Goal: Task Accomplishment & Management: Complete application form

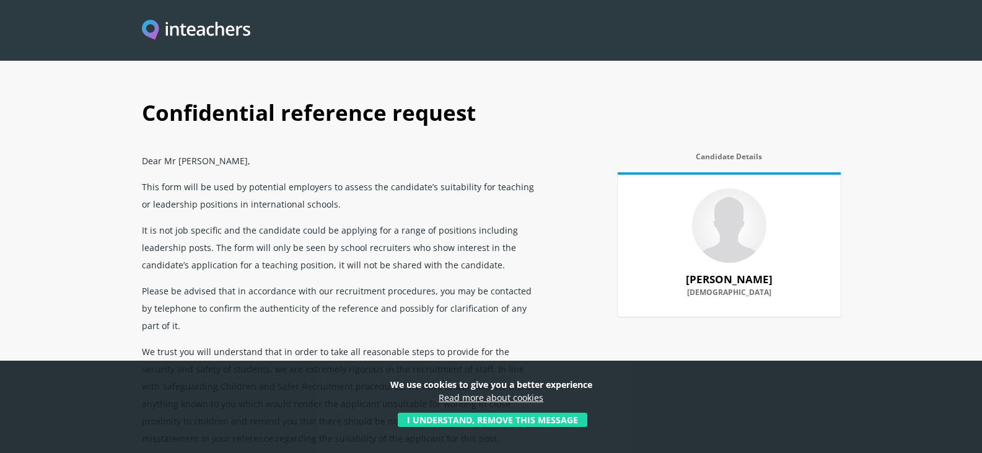
click at [462, 421] on button "I understand, remove this message" at bounding box center [493, 420] width 190 height 14
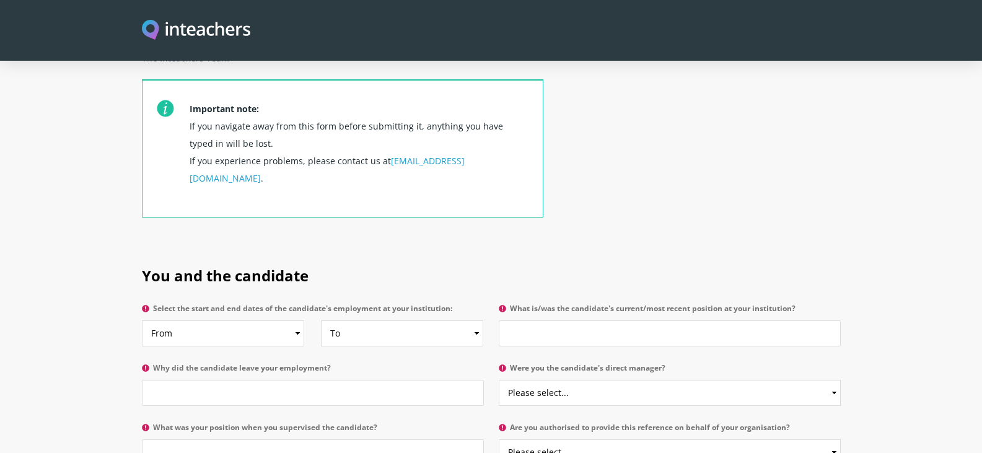
scroll to position [558, 0]
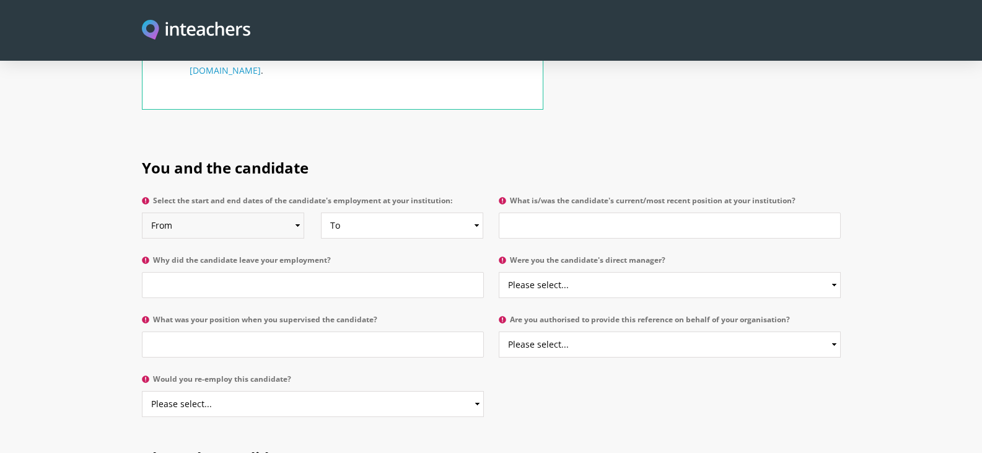
click at [203, 213] on select "From 2025 2024 2023 2022 2021 2020 2019 2018 2017 2016 2015 2014 2013 2012 2011…" at bounding box center [223, 226] width 162 height 26
select select "2023"
click at [142, 213] on select "From 2025 2024 2023 2022 2021 2020 2019 2018 2017 2016 2015 2014 2013 2012 2011…" at bounding box center [223, 226] width 162 height 26
click at [388, 213] on select "To Currently 2025 2024 2023 2022 2021 2020 2019 2018 2017 2016 2015 2014 2013 2…" at bounding box center [402, 226] width 162 height 26
select select
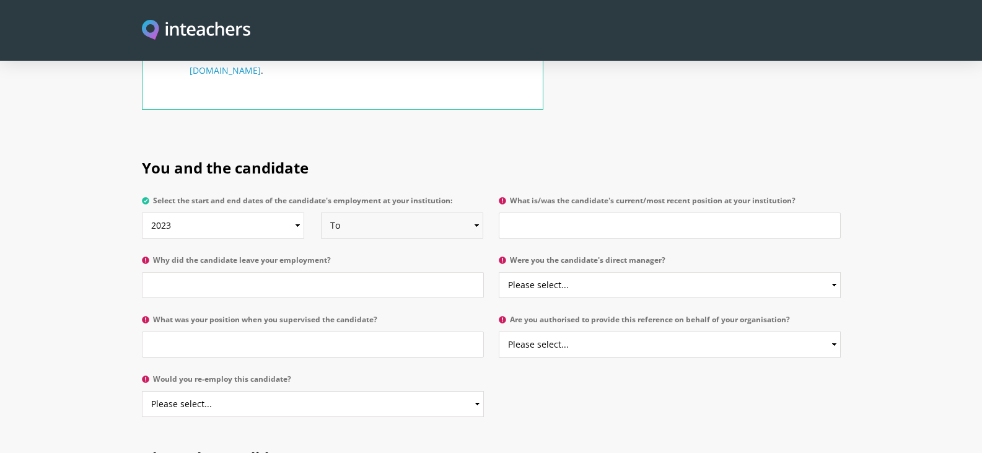
click at [321, 213] on select "To Currently 2025 2024 2023 2022 2021 2020 2019 2018 2017 2016 2015 2014 2013 2…" at bounding box center [402, 226] width 162 height 26
click at [549, 213] on input "What is/was the candidate's current/most recent position at your institution?" at bounding box center [670, 226] width 342 height 26
type input "[PERSON_NAME] is my personal trainer for the last"
click at [244, 213] on select "From 2025 2024 2023 2022 2021 2020 2019 2018 2017 2016 2015 2014 2013 2012 2011…" at bounding box center [223, 226] width 162 height 26
select select "2024"
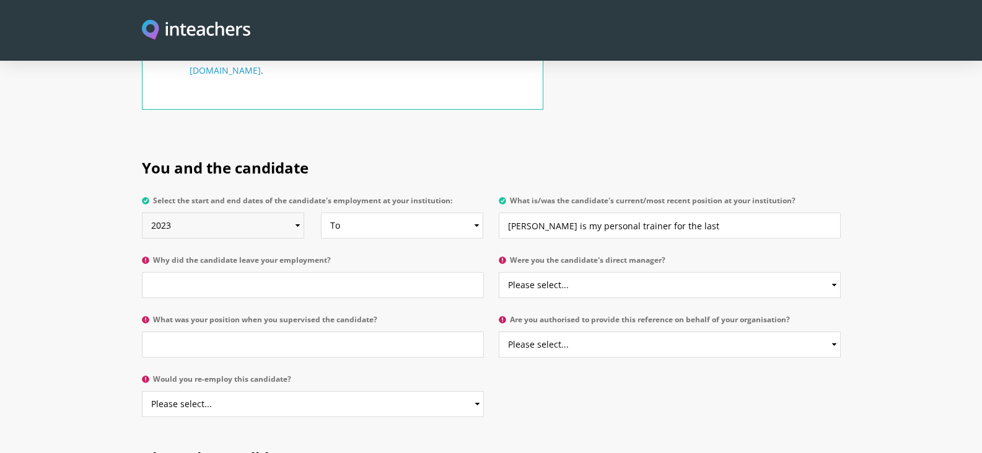
click at [142, 213] on select "From 2025 2024 2023 2022 2021 2020 2019 2018 2017 2016 2015 2014 2013 2012 2011…" at bounding box center [223, 226] width 162 height 26
click at [717, 213] on input "[PERSON_NAME] is my personal trainer for the last" at bounding box center [670, 226] width 342 height 26
type input "[PERSON_NAME] is my personal trainer for the last 18 months"
click at [185, 272] on input "Why did the candidate leave your employment?" at bounding box center [313, 285] width 342 height 26
type input "he is still my personal trainer"
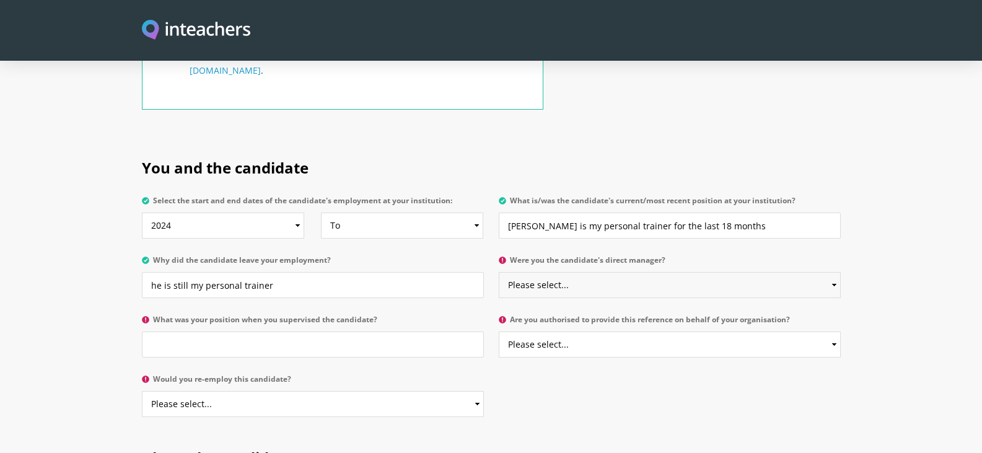
click at [590, 272] on select "Please select... Yes No" at bounding box center [670, 285] width 342 height 26
select select "Yes"
click at [499, 272] on select "Please select... Yes No" at bounding box center [670, 285] width 342 height 26
click at [292, 331] on input "What was your position when you supervised the candidate?" at bounding box center [313, 344] width 342 height 26
type input "T"
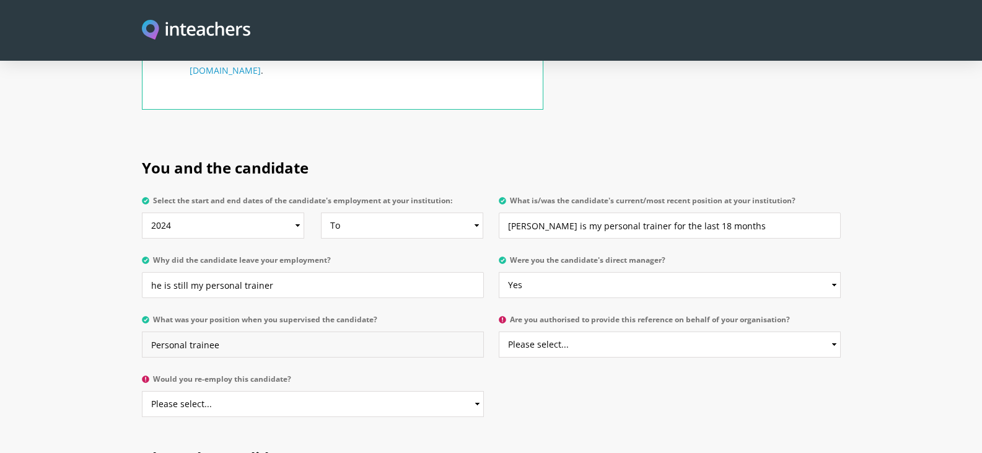
type input "Personal trainee"
click at [623, 331] on select "Please select... Yes No" at bounding box center [670, 344] width 342 height 26
select select "No"
click at [499, 331] on select "Please select... Yes No" at bounding box center [670, 344] width 342 height 26
click at [263, 391] on select "Please select... Yes No" at bounding box center [313, 404] width 342 height 26
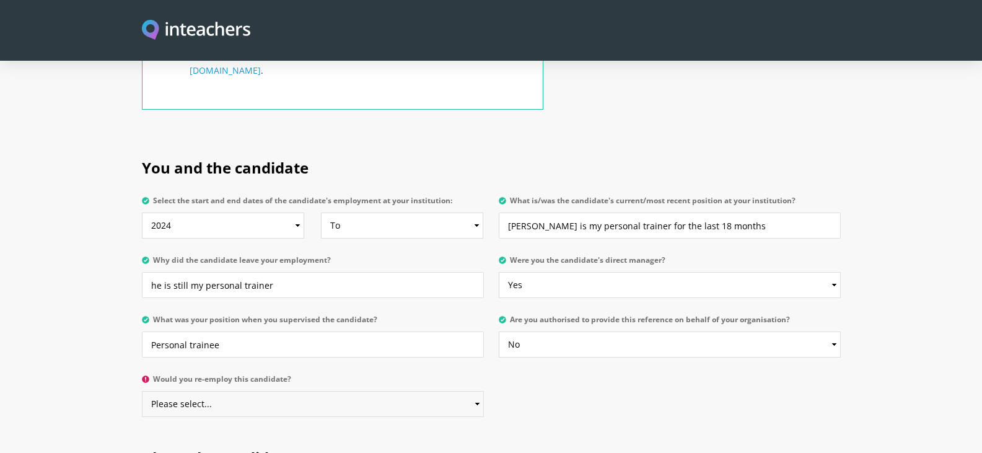
select select "Yes"
click at [142, 391] on select "Please select... Yes No" at bounding box center [313, 404] width 342 height 26
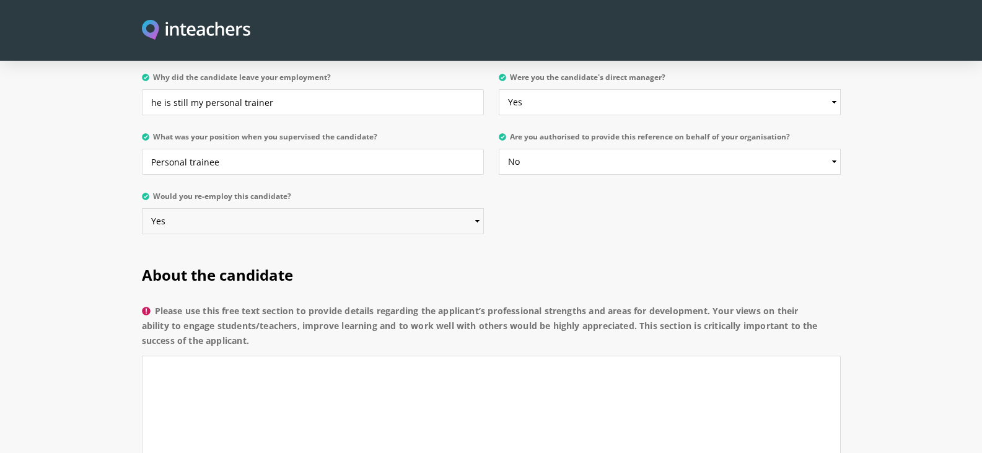
scroll to position [744, 0]
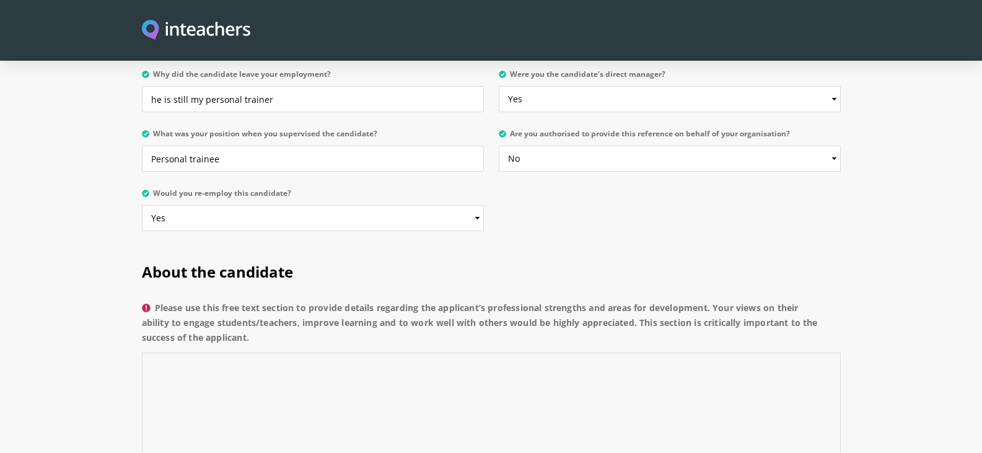
click at [274, 353] on textarea "Please use this free text section to provide details regarding the applicant’s …" at bounding box center [491, 412] width 699 height 118
click at [305, 353] on textarea "[PERSON_NAME] has been my personal fitness traiiner for the last 18 months." at bounding box center [491, 412] width 699 height 118
click at [471, 353] on textarea "[PERSON_NAME] has been my personal fitness trainer for the last 18 months." at bounding box center [491, 412] width 699 height 118
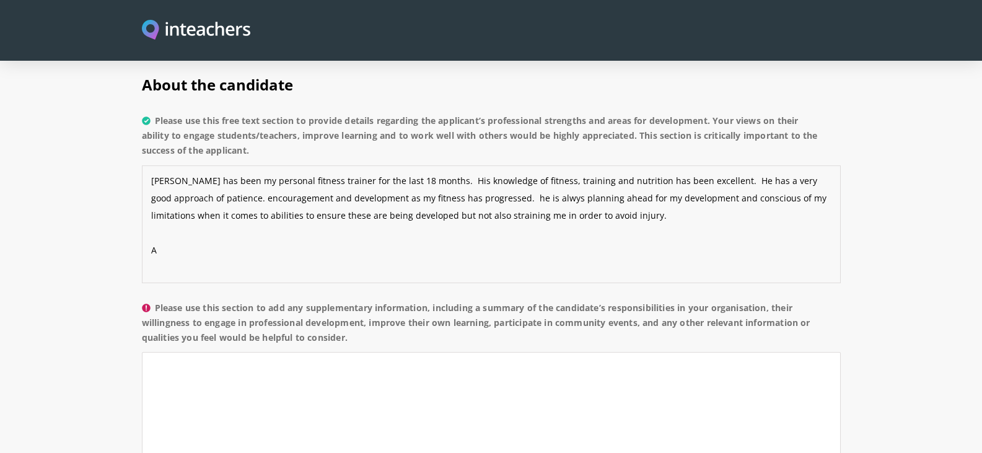
scroll to position [929, 0]
type textarea "[PERSON_NAME] has been my personal fitness trainer for the last 18 months. His …"
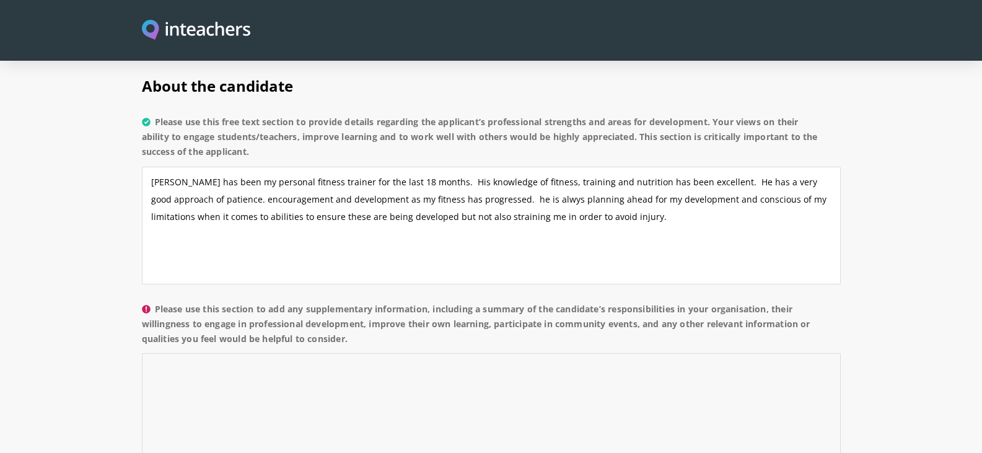
click at [278, 353] on textarea "Please use this section to add any supplementary information, including a summa…" at bounding box center [491, 412] width 699 height 118
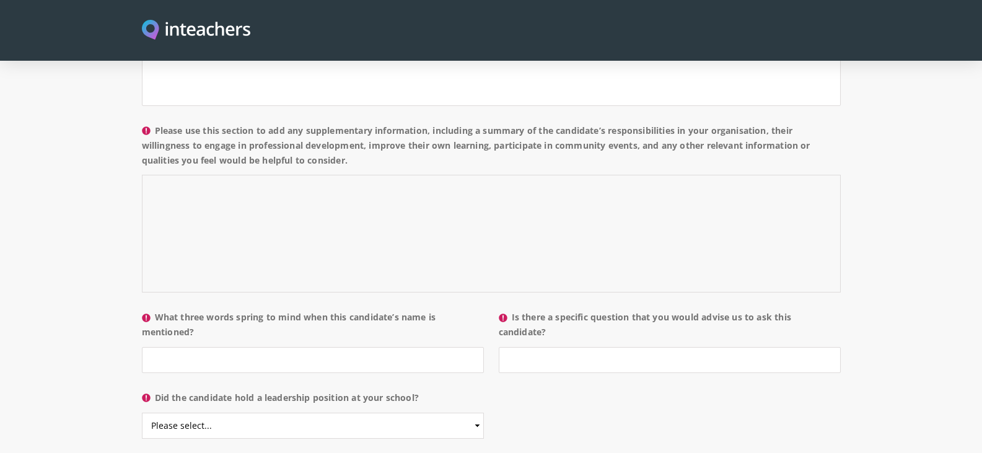
scroll to position [1115, 0]
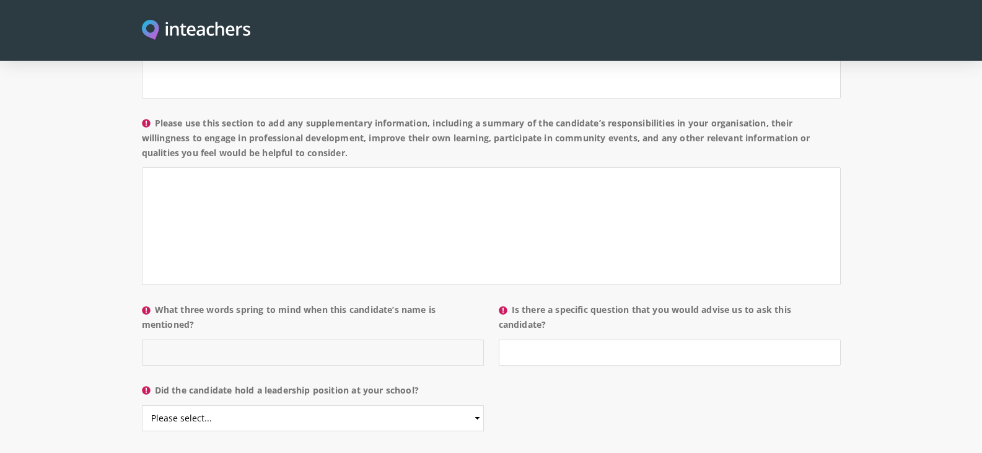
click at [274, 340] on input "What three words spring to mind when this candidate’s name is mentioned?" at bounding box center [313, 353] width 342 height 26
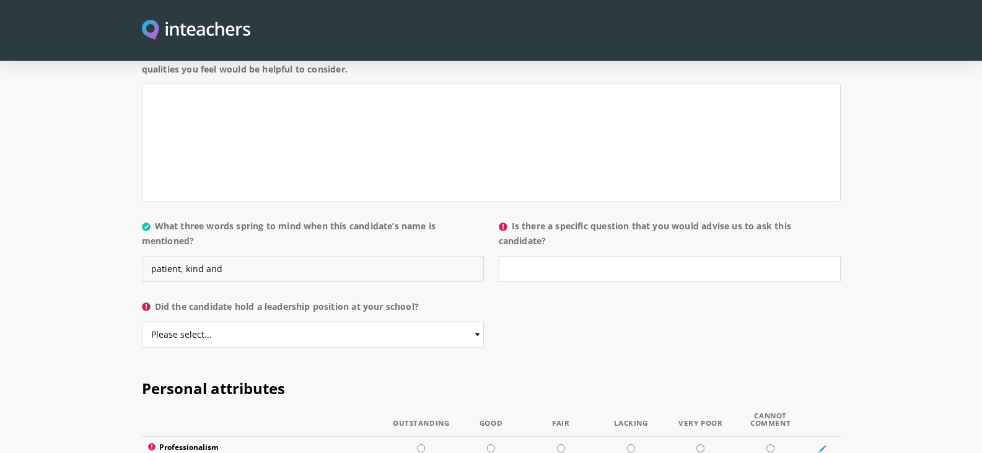
scroll to position [1239, 0]
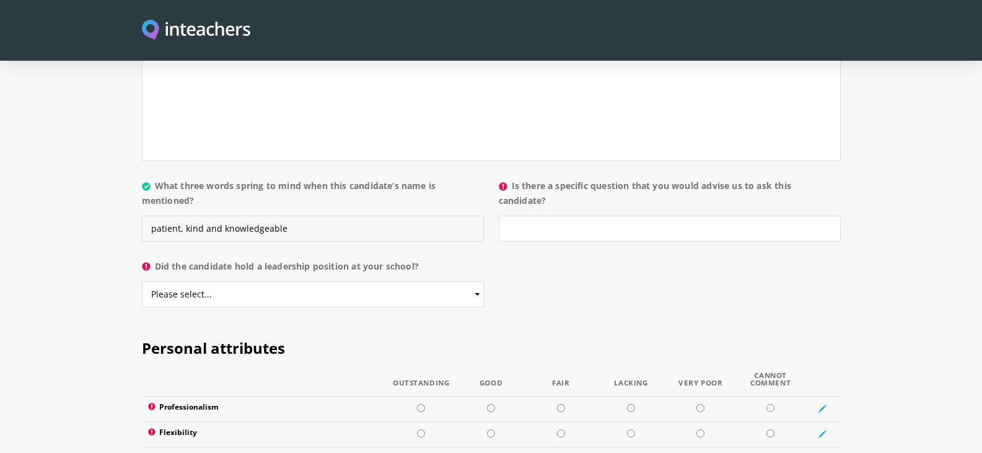
type input "patient, kind and knowledgeable"
click at [556, 216] on input "Is there a specific question that you would advise us to ask this candidate?" at bounding box center [670, 229] width 342 height 26
type input "what areas other than this role can you provide training for?"
click at [265, 281] on select "Please select... Yes No" at bounding box center [313, 294] width 342 height 26
select select "No"
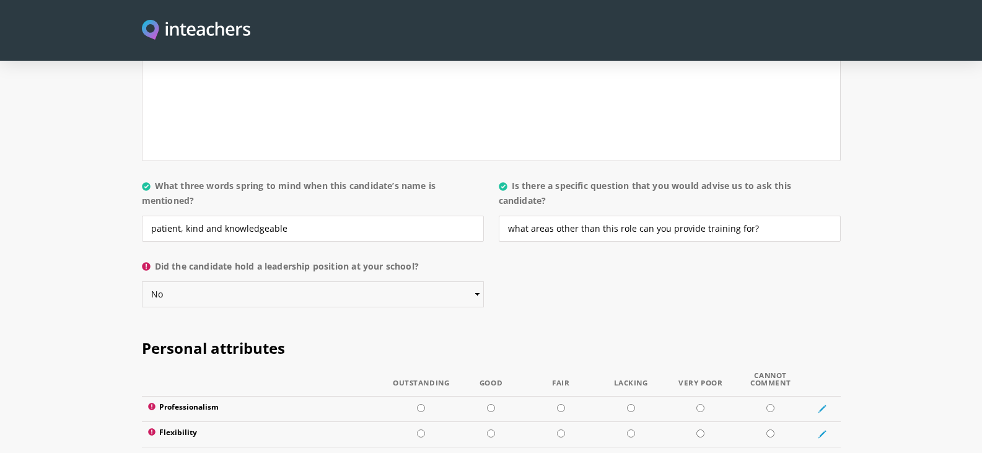
click at [142, 281] on select "Please select... Yes No" at bounding box center [313, 294] width 342 height 26
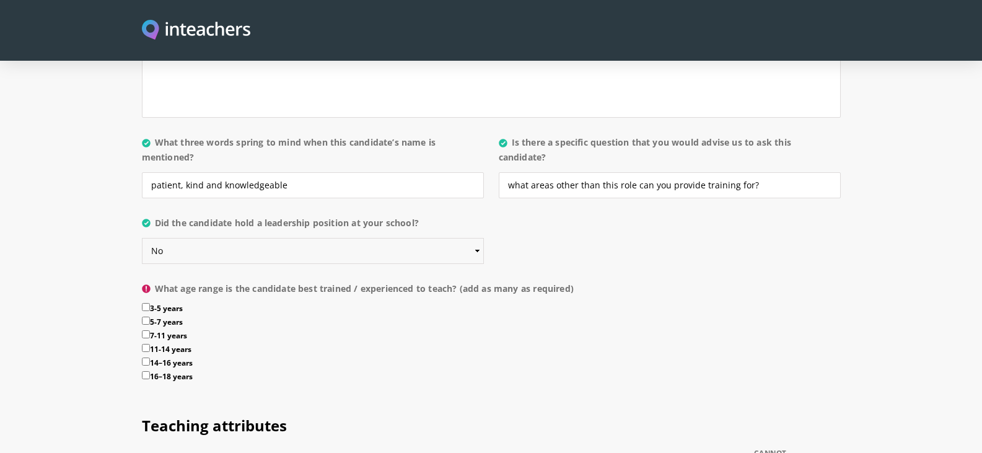
scroll to position [1301, 0]
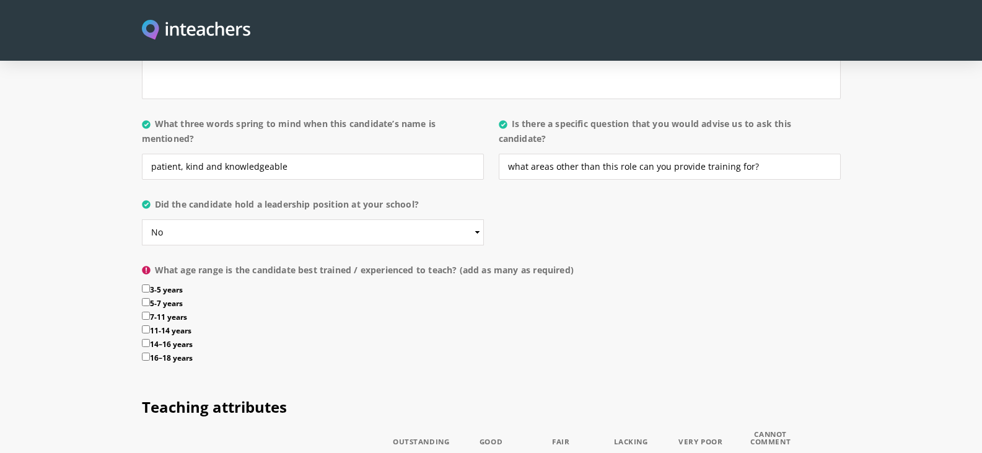
click at [146, 353] on input "16–18 years" at bounding box center [146, 357] width 8 height 8
checkbox input "true"
click at [148, 339] on input "14–16 years" at bounding box center [146, 343] width 8 height 8
checkbox input "true"
click at [144, 325] on input "11-14 years" at bounding box center [146, 329] width 8 height 8
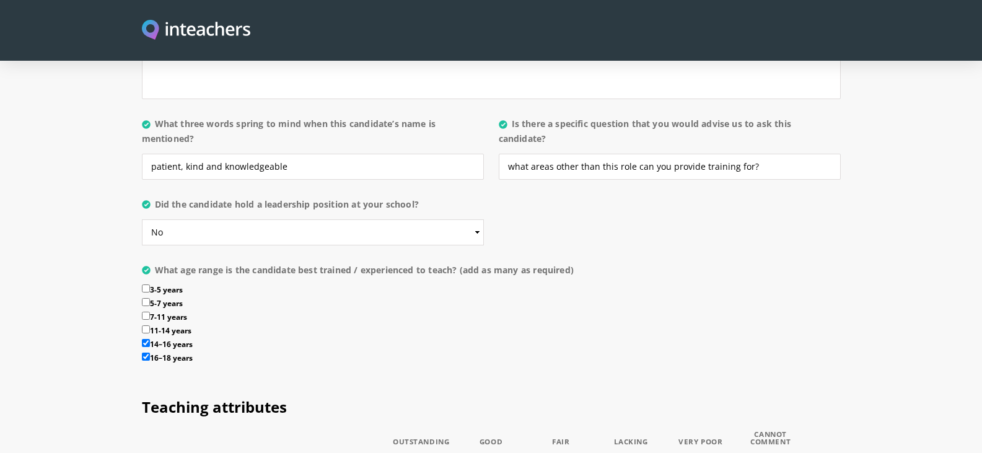
checkbox input "true"
click at [143, 312] on input "7-11 years" at bounding box center [146, 316] width 8 height 8
checkbox input "true"
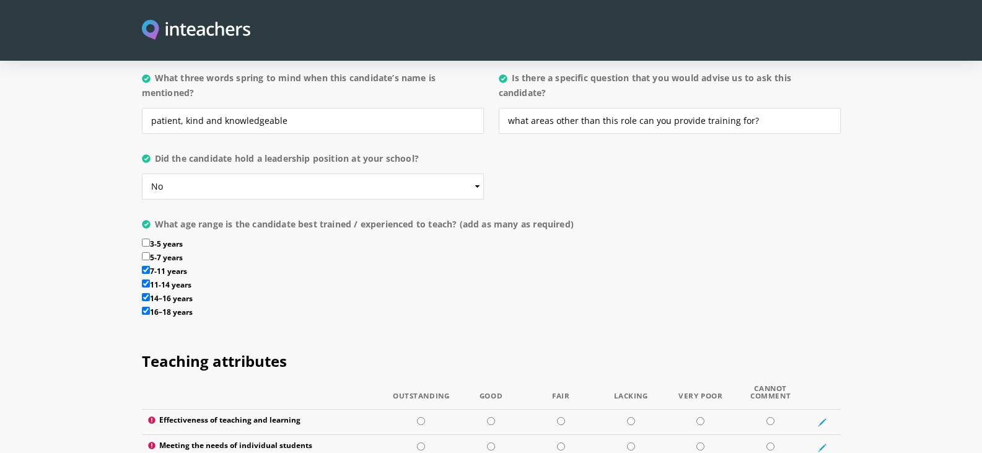
scroll to position [1487, 0]
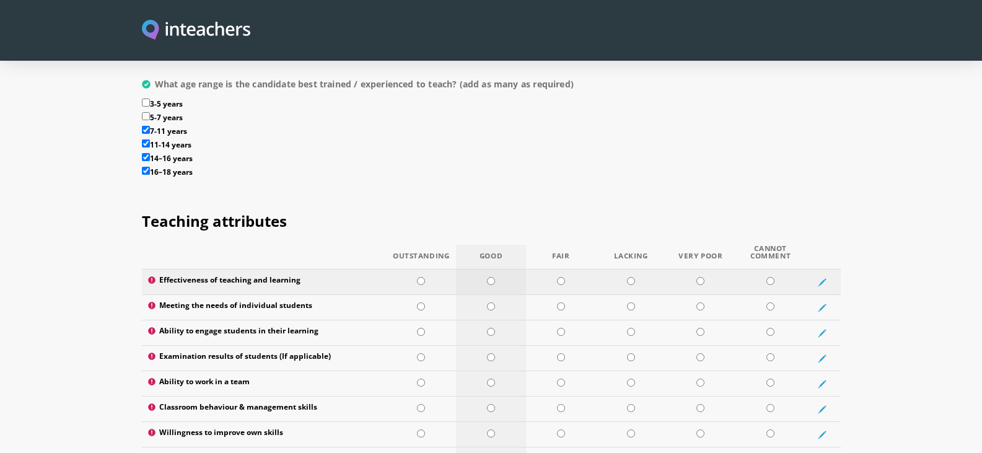
click at [489, 277] on input "radio" at bounding box center [491, 281] width 8 height 8
radio input "true"
click at [777, 295] on td at bounding box center [770, 307] width 70 height 25
radio input "true"
click at [771, 328] on input "radio" at bounding box center [770, 332] width 8 height 8
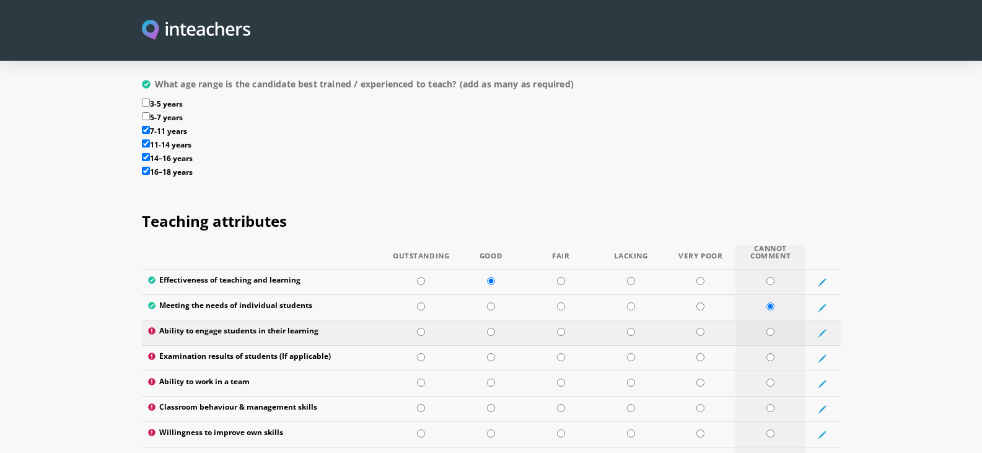
radio input "true"
click at [768, 353] on input "radio" at bounding box center [770, 357] width 8 height 8
radio input "true"
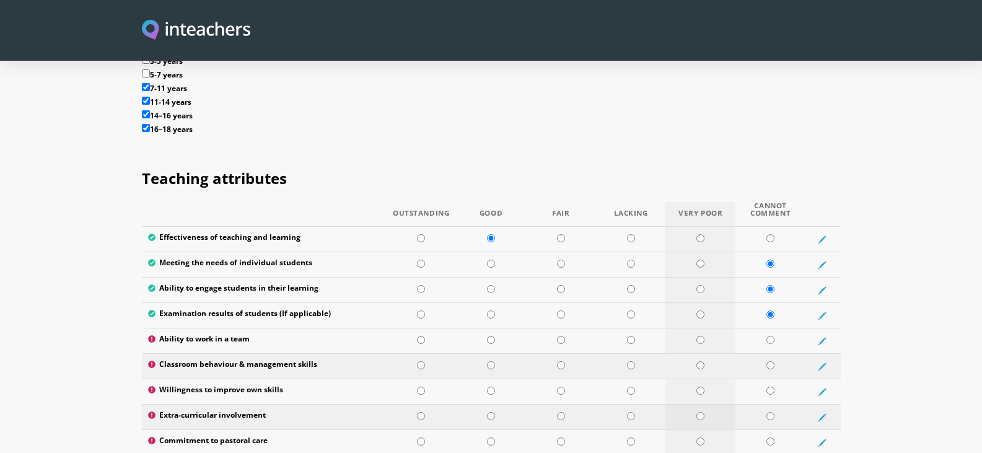
scroll to position [1549, 0]
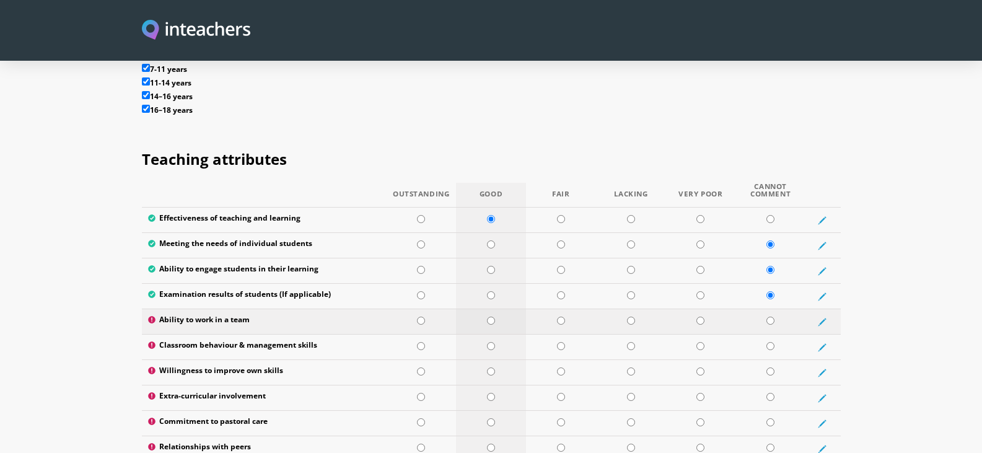
click at [488, 317] on input "radio" at bounding box center [491, 321] width 8 height 8
radio input "true"
click at [769, 342] on input "radio" at bounding box center [770, 346] width 8 height 8
radio input "true"
click at [490, 367] on input "radio" at bounding box center [491, 371] width 8 height 8
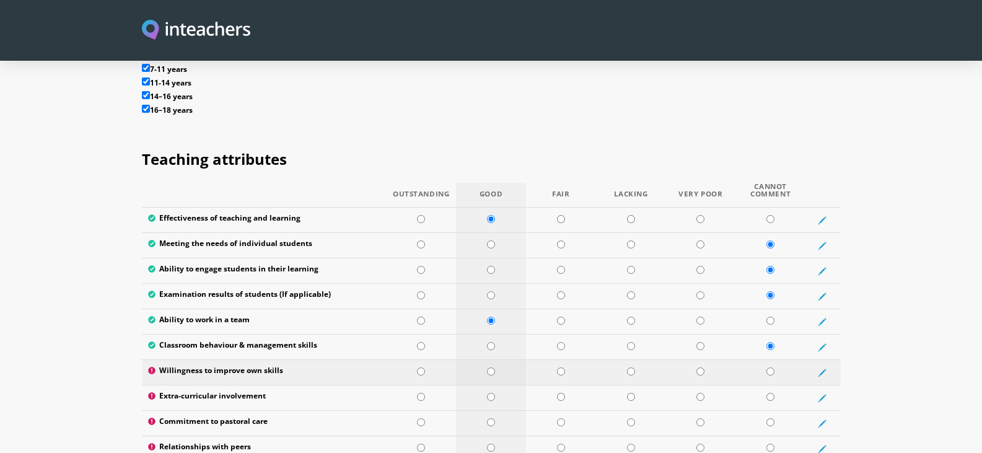
radio input "true"
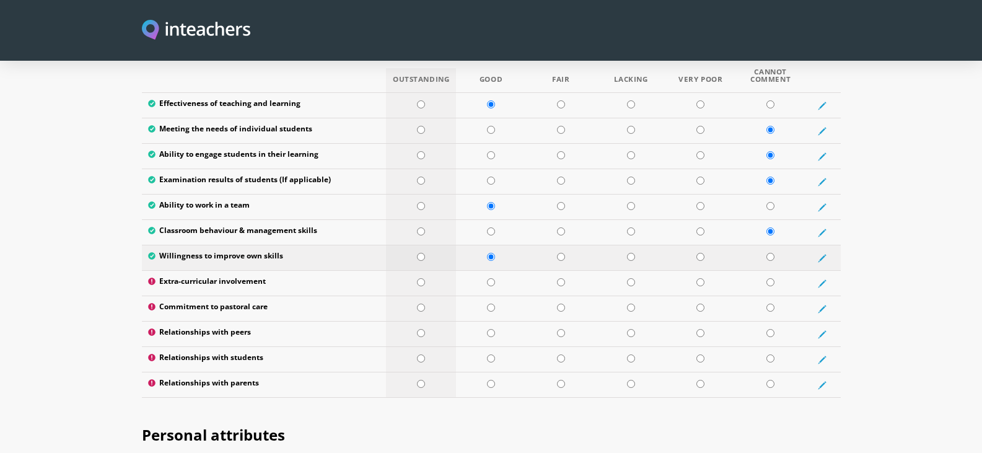
scroll to position [1673, 0]
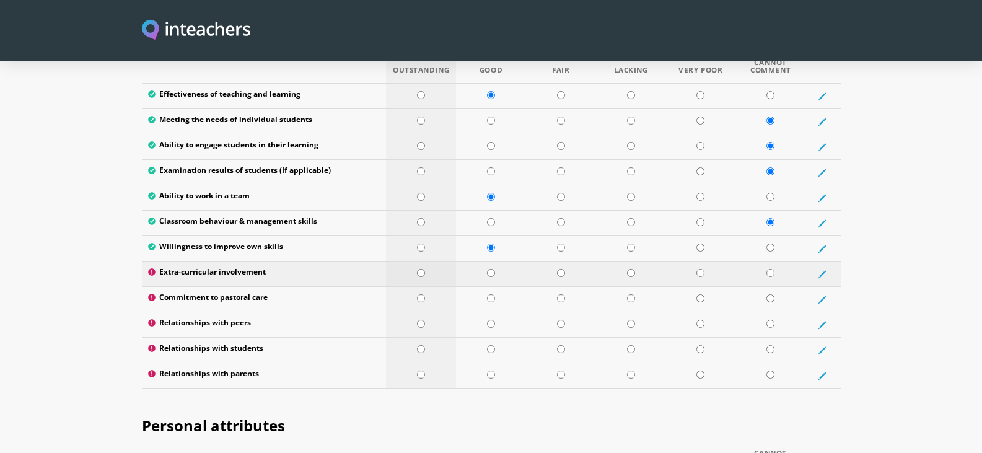
click at [423, 269] on input "radio" at bounding box center [421, 273] width 8 height 8
radio input "true"
click at [772, 294] on input "radio" at bounding box center [770, 298] width 8 height 8
radio input "true"
click at [425, 320] on input "radio" at bounding box center [421, 324] width 8 height 8
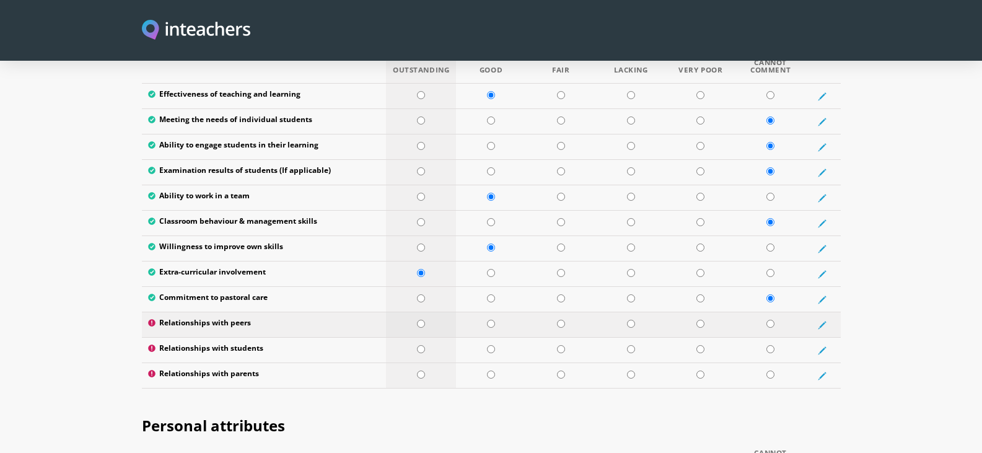
radio input "true"
click at [769, 345] on input "radio" at bounding box center [770, 349] width 8 height 8
radio input "true"
click at [489, 371] on input "radio" at bounding box center [491, 375] width 8 height 8
radio input "true"
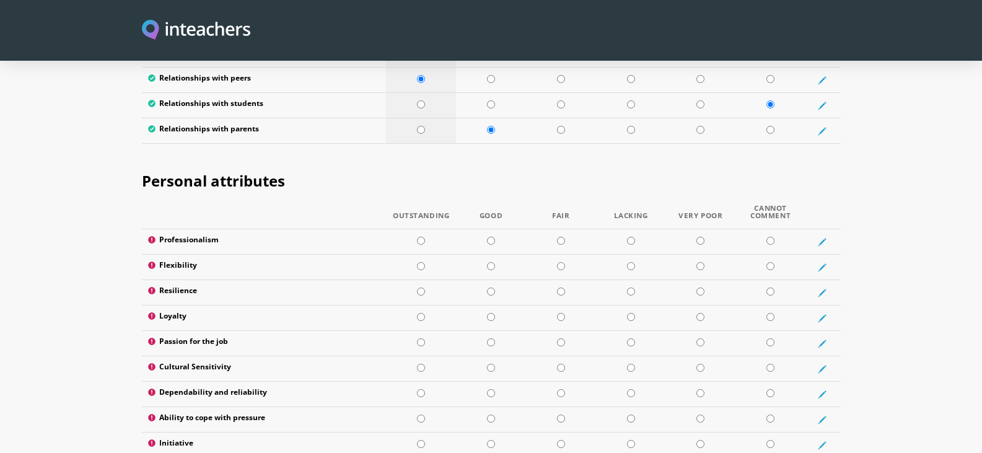
scroll to position [1921, 0]
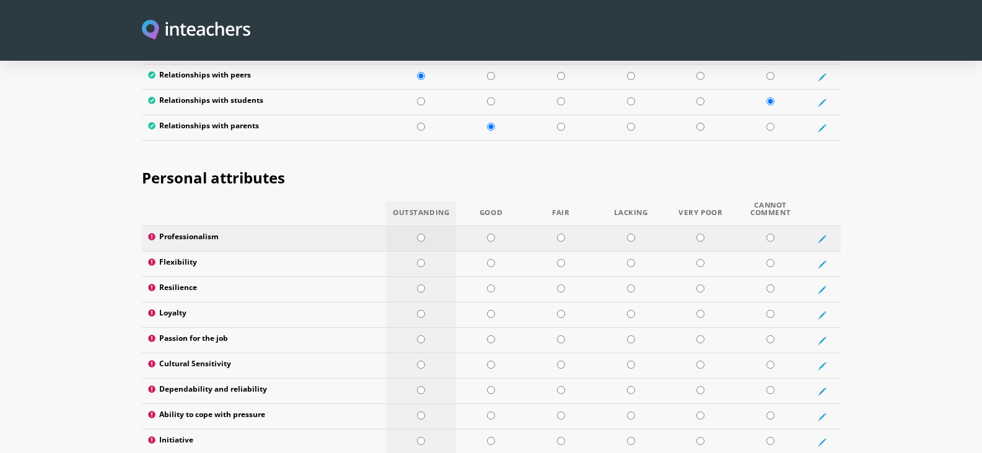
click at [424, 234] on input "radio" at bounding box center [421, 238] width 8 height 8
radio input "true"
click at [419, 259] on input "radio" at bounding box center [421, 263] width 8 height 8
radio input "true"
click at [421, 284] on input "radio" at bounding box center [421, 288] width 8 height 8
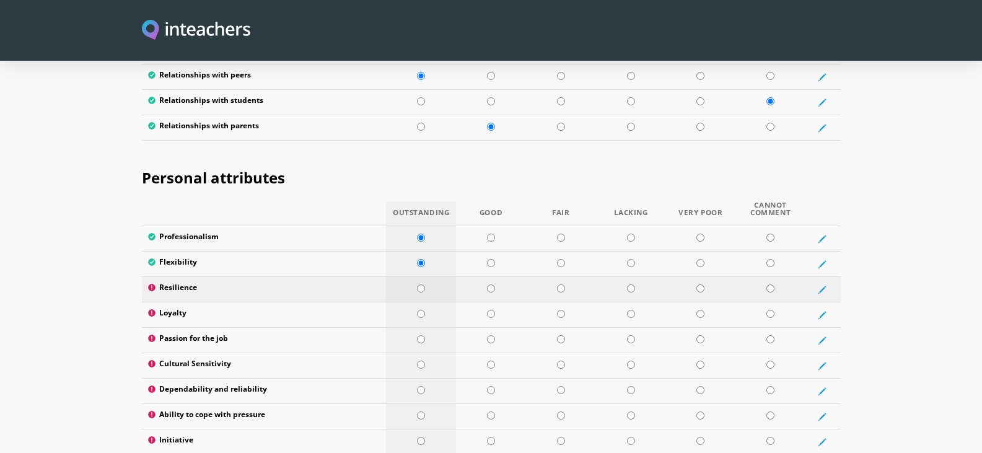
radio input "true"
click at [421, 310] on input "radio" at bounding box center [421, 314] width 8 height 8
radio input "true"
click at [416, 328] on td at bounding box center [421, 340] width 70 height 25
radio input "true"
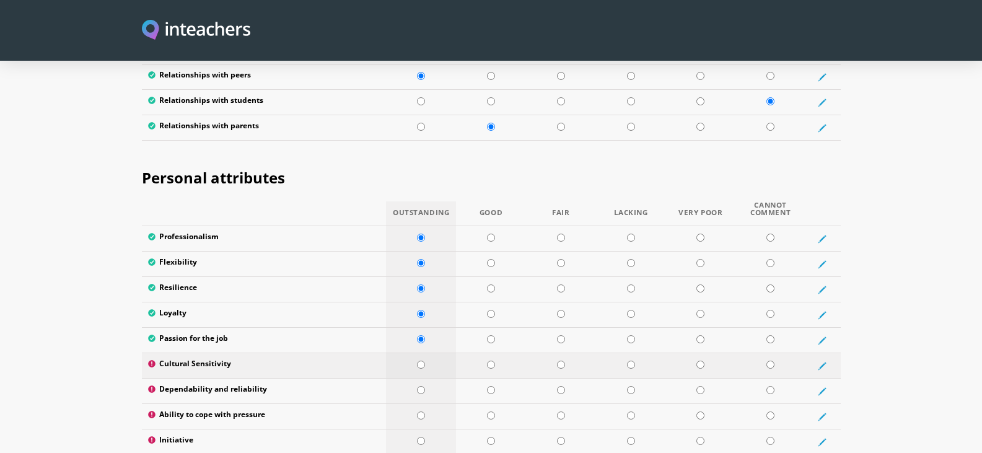
click at [424, 361] on input "radio" at bounding box center [421, 365] width 8 height 8
radio input "true"
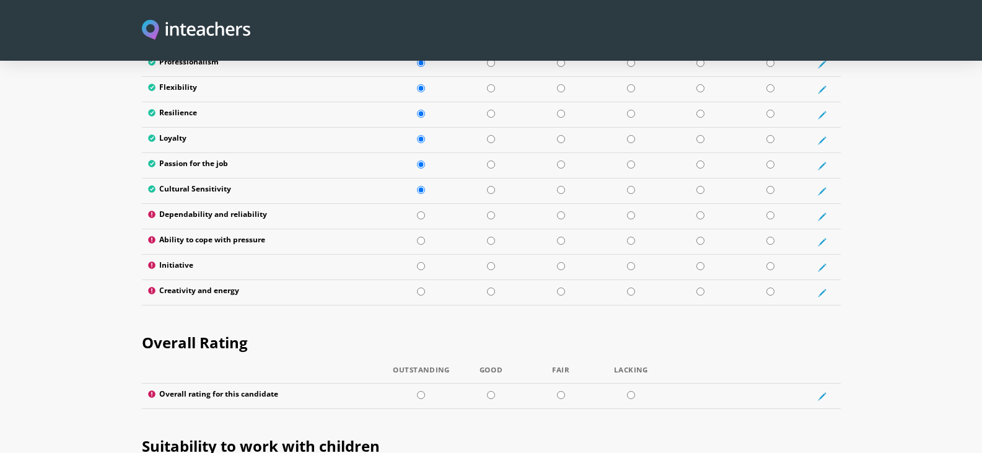
scroll to position [2107, 0]
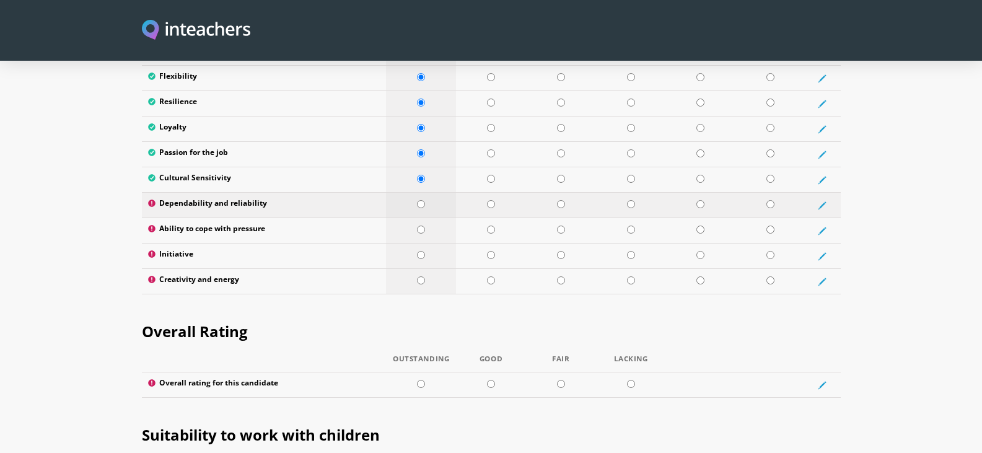
click at [421, 200] on input "radio" at bounding box center [421, 204] width 8 height 8
radio input "true"
click at [771, 226] on input "radio" at bounding box center [770, 230] width 8 height 8
radio input "true"
click at [423, 251] on input "radio" at bounding box center [421, 255] width 8 height 8
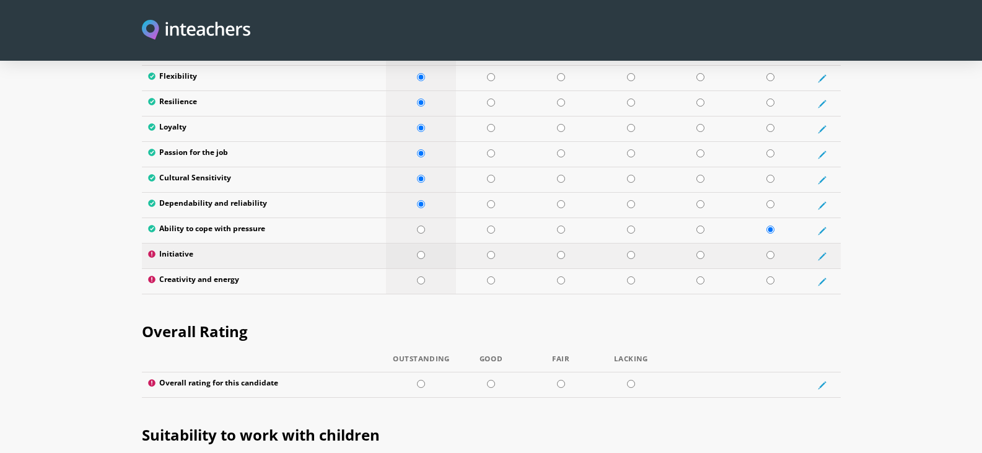
radio input "true"
click at [421, 276] on input "radio" at bounding box center [421, 280] width 8 height 8
radio input "true"
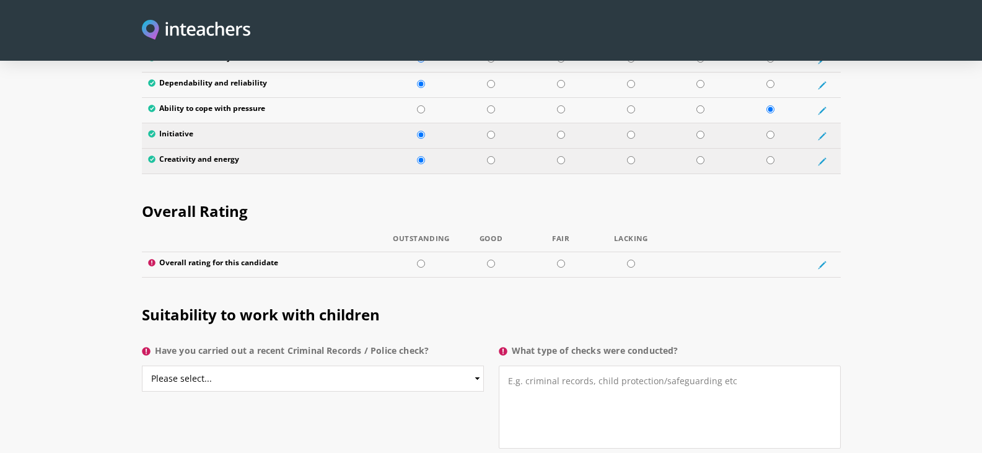
scroll to position [2231, 0]
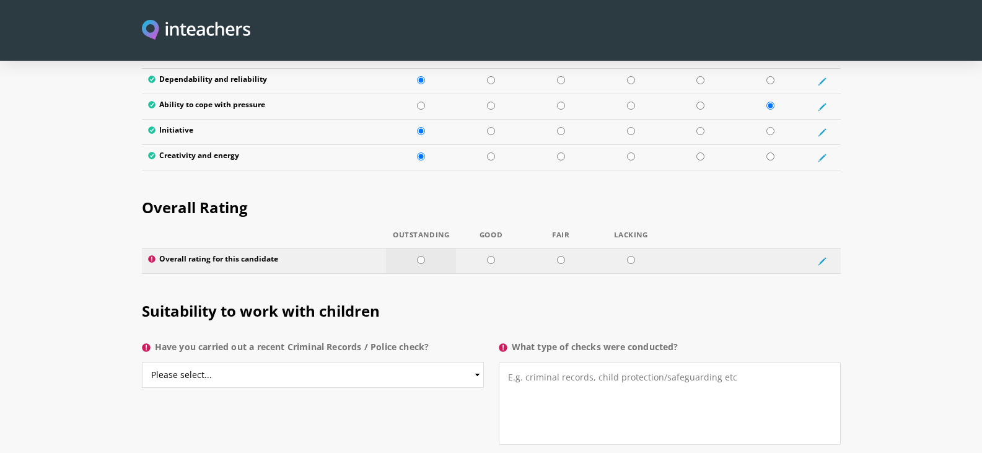
click at [419, 256] on input "radio" at bounding box center [421, 260] width 8 height 8
radio input "true"
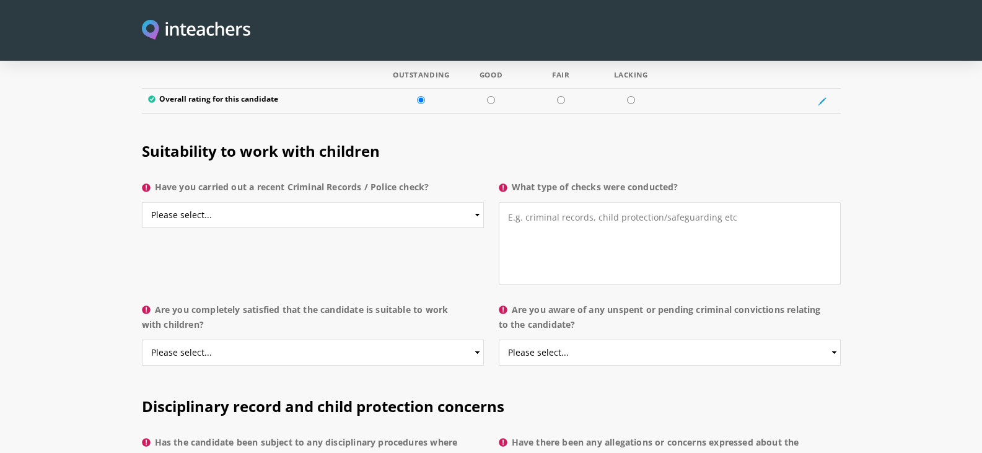
scroll to position [2416, 0]
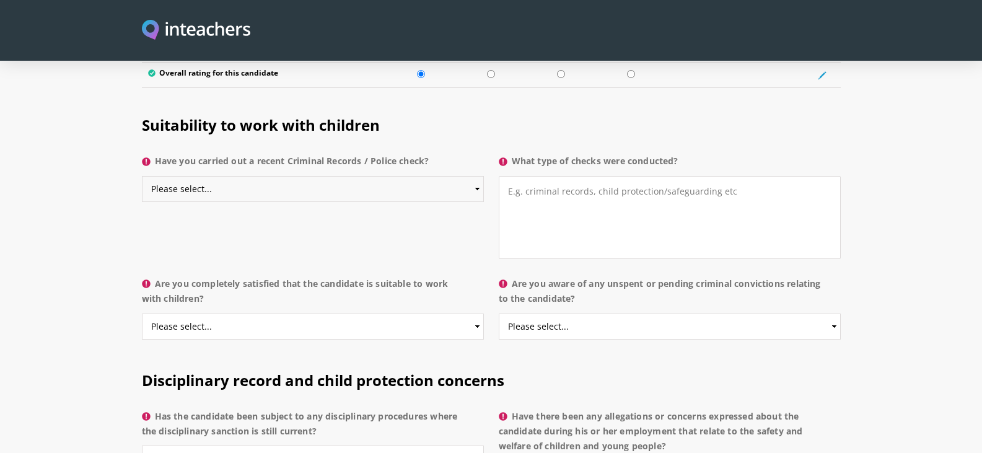
click at [270, 176] on select "Please select... Yes No Do not know" at bounding box center [313, 189] width 342 height 26
select select "Do not know"
click at [142, 176] on select "Please select... Yes No Do not know" at bounding box center [313, 189] width 342 height 26
click at [296, 176] on select "Please select... Yes No Do not know" at bounding box center [313, 189] width 342 height 26
click at [142, 176] on select "Please select... Yes No Do not know" at bounding box center [313, 189] width 342 height 26
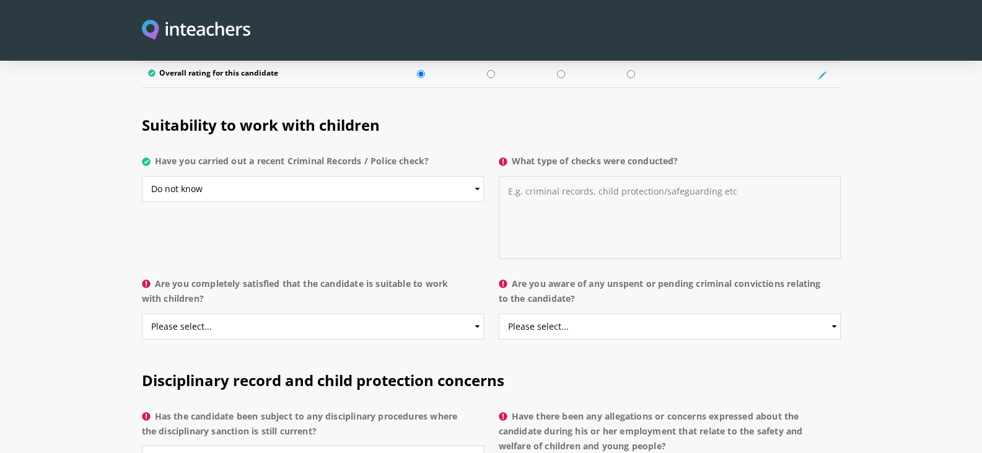
click at [533, 195] on textarea "What type of checks were conducted?" at bounding box center [670, 217] width 342 height 83
type textarea "not required for me"
click at [220, 314] on select "Please select... Yes No Do not know" at bounding box center [313, 327] width 342 height 26
select select "Yes"
click at [142, 314] on select "Please select... Yes No Do not know" at bounding box center [313, 327] width 342 height 26
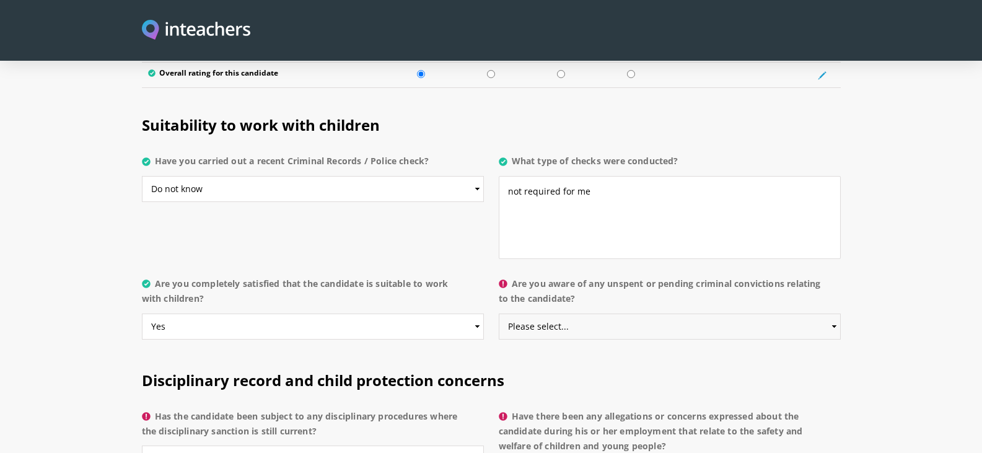
click at [538, 314] on select "Please select... Yes No Do not know" at bounding box center [670, 327] width 342 height 26
select select "Do not know"
click at [499, 314] on select "Please select... Yes No Do not know" at bounding box center [670, 327] width 342 height 26
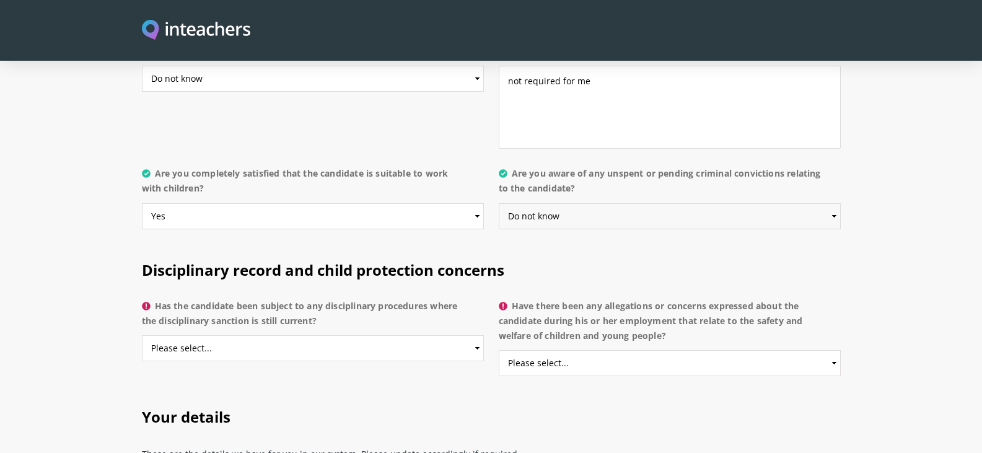
scroll to position [2602, 0]
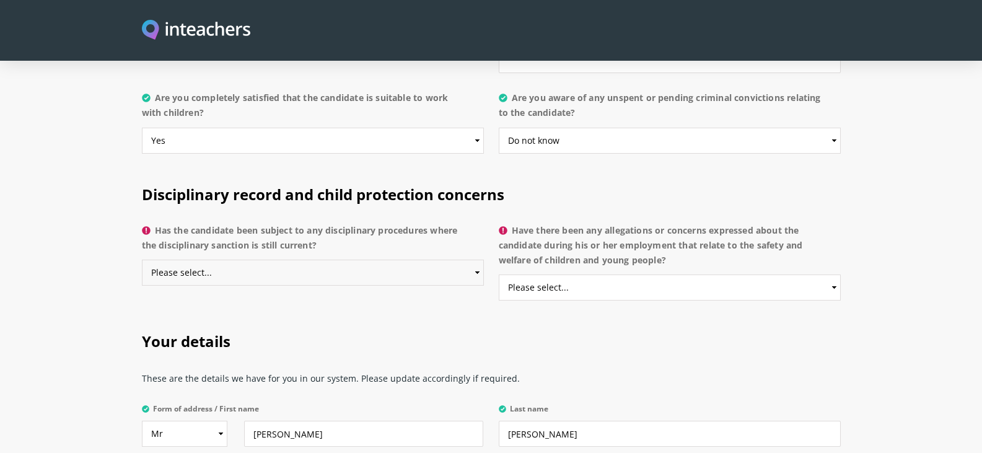
click at [260, 260] on select "Please select... Yes No Do not know" at bounding box center [313, 273] width 342 height 26
click at [142, 260] on select "Please select... Yes No Do not know" at bounding box center [313, 273] width 342 height 26
click at [464, 260] on select "Please select... Yes No Do not know" at bounding box center [313, 273] width 342 height 26
select select "No"
click at [142, 260] on select "Please select... Yes No Do not know" at bounding box center [313, 273] width 342 height 26
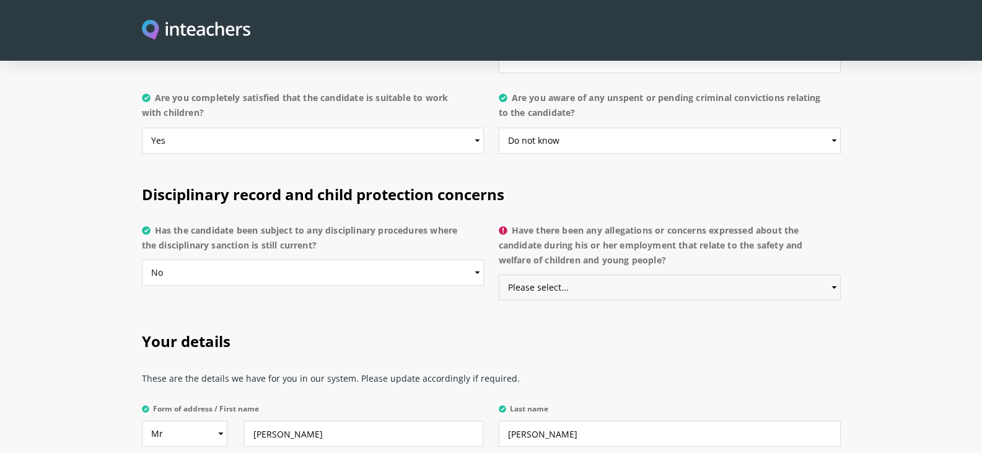
click at [583, 274] on select "Please select... Yes No Do not know" at bounding box center [670, 287] width 342 height 26
select select "No"
click at [499, 274] on select "Please select... Yes No Do not know" at bounding box center [670, 287] width 342 height 26
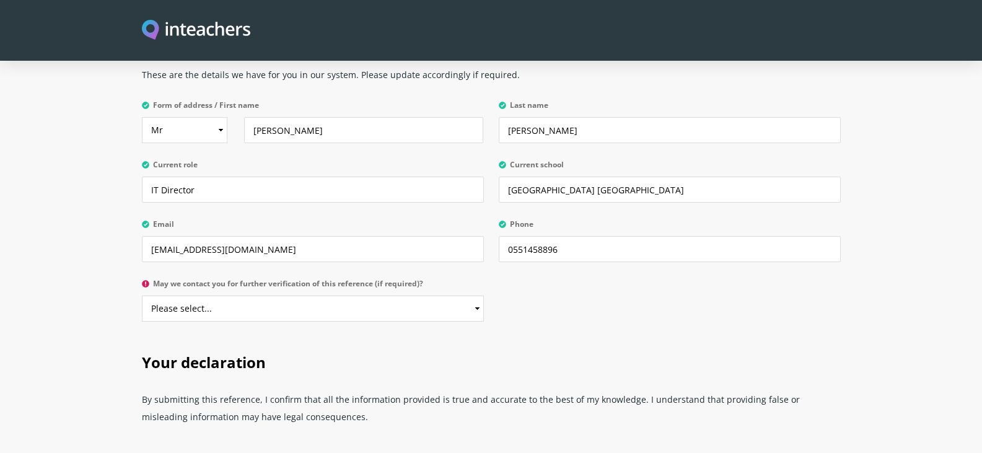
scroll to position [2912, 0]
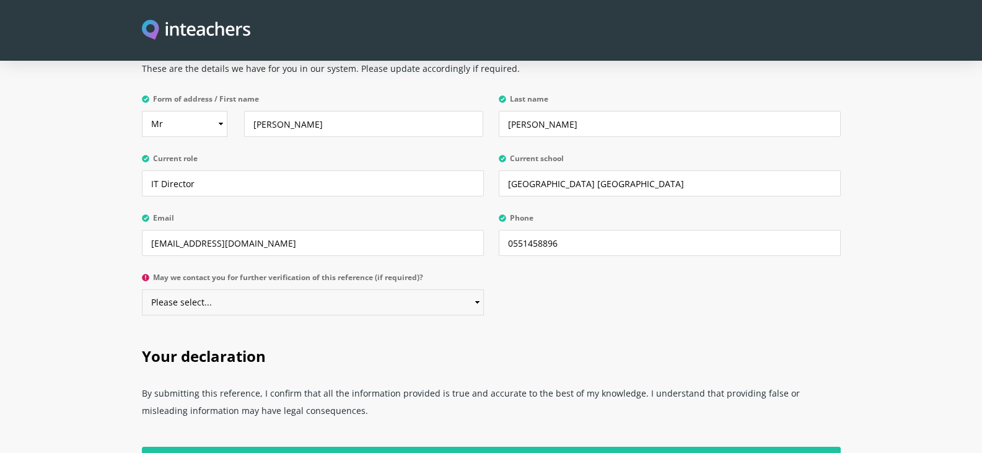
click at [224, 289] on select "Please select... Yes No" at bounding box center [313, 302] width 342 height 26
select select "Yes"
click at [142, 289] on select "Please select... Yes No" at bounding box center [313, 302] width 342 height 26
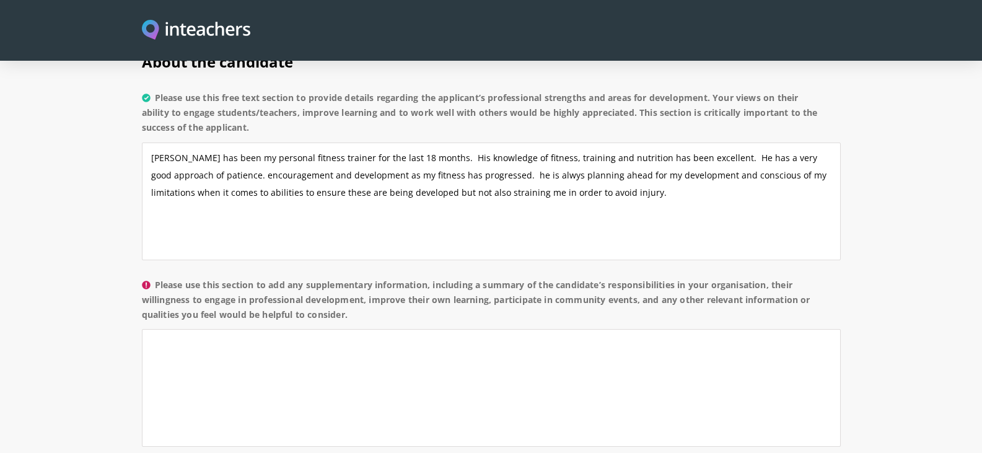
scroll to position [929, 0]
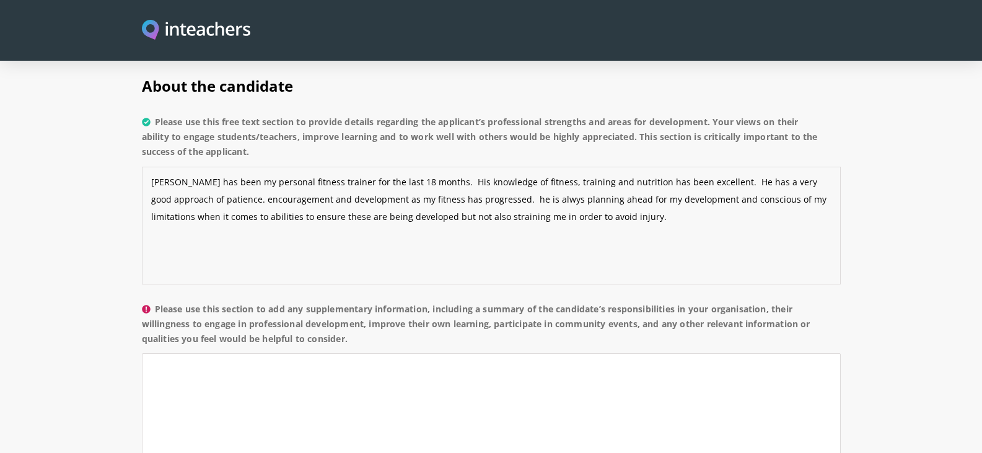
click at [490, 167] on textarea "[PERSON_NAME] has been my personal fitness trainer for the last 18 months. His …" at bounding box center [491, 226] width 699 height 118
click at [349, 213] on textarea "[PERSON_NAME] has been my personal fitness trainer for the last 18 months. His …" at bounding box center [491, 226] width 699 height 118
click at [458, 167] on textarea "[PERSON_NAME] has been my personal fitness trainer for the last 18 months. His …" at bounding box center [491, 226] width 699 height 118
click at [222, 211] on textarea "[PERSON_NAME] has been my personal fitness trainer for the last 18 months. His …" at bounding box center [491, 226] width 699 height 118
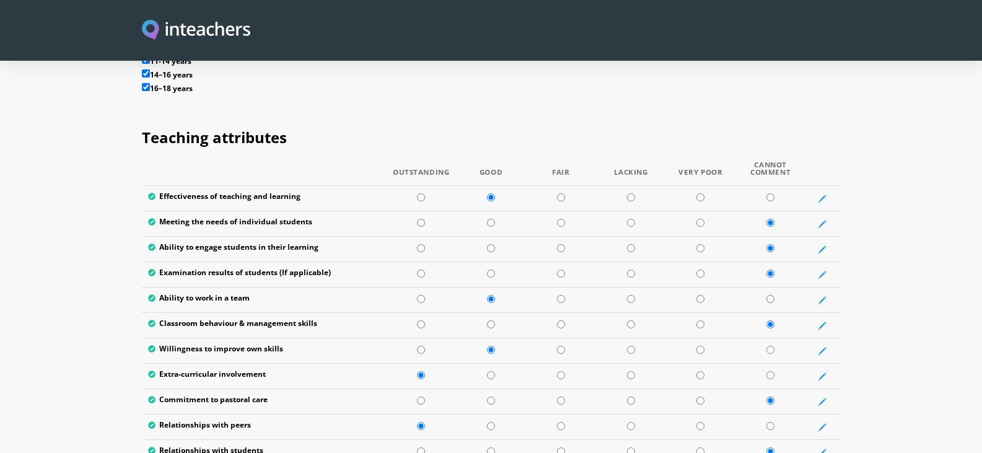
scroll to position [1549, 0]
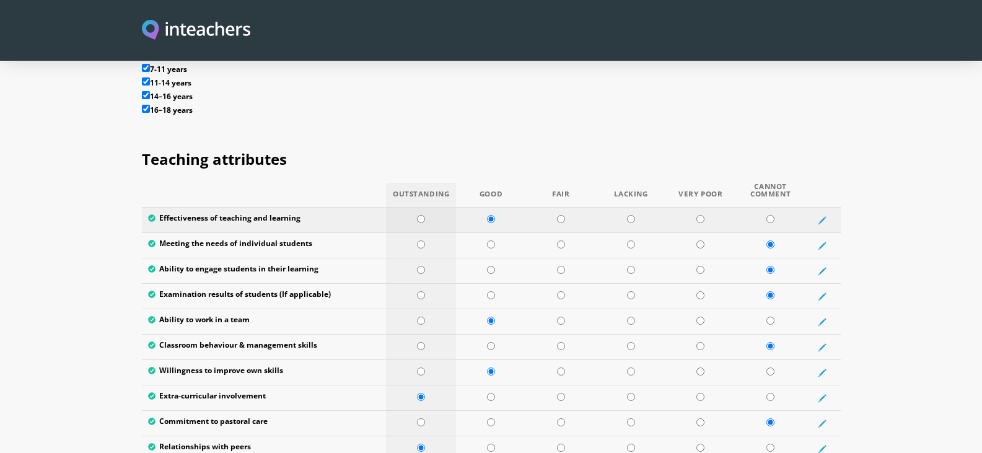
type textarea "[PERSON_NAME] has been my personal fitness trainer for the last 18 months. His …"
click at [416, 208] on td at bounding box center [421, 220] width 70 height 25
radio input "true"
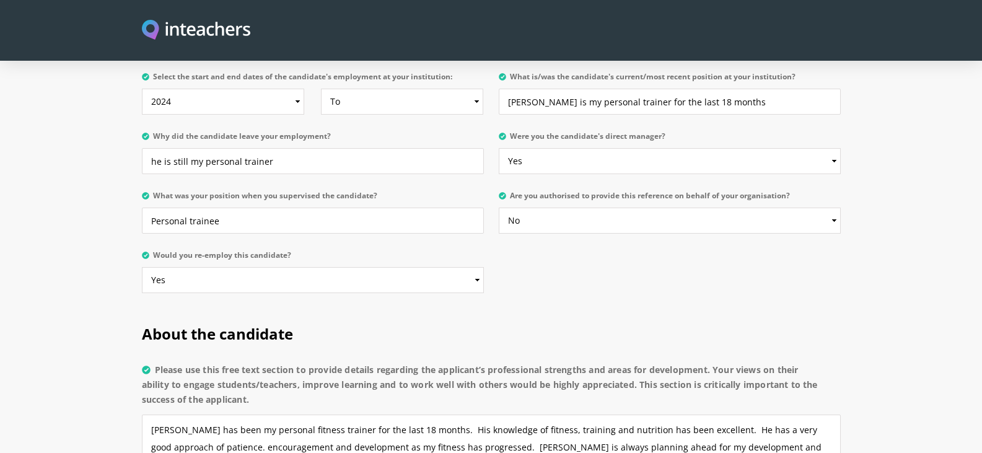
scroll to position [929, 0]
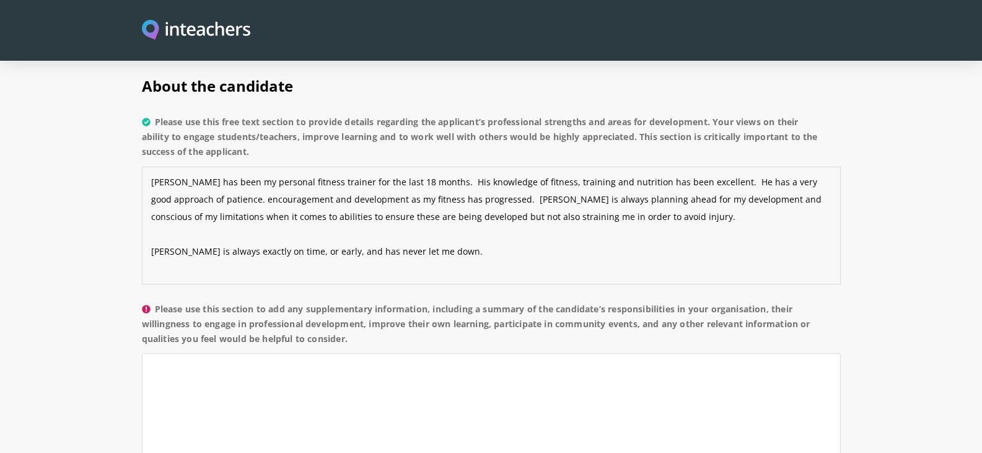
click at [505, 221] on textarea "[PERSON_NAME] has been my personal fitness trainer for the last 18 months. His …" at bounding box center [491, 226] width 699 height 118
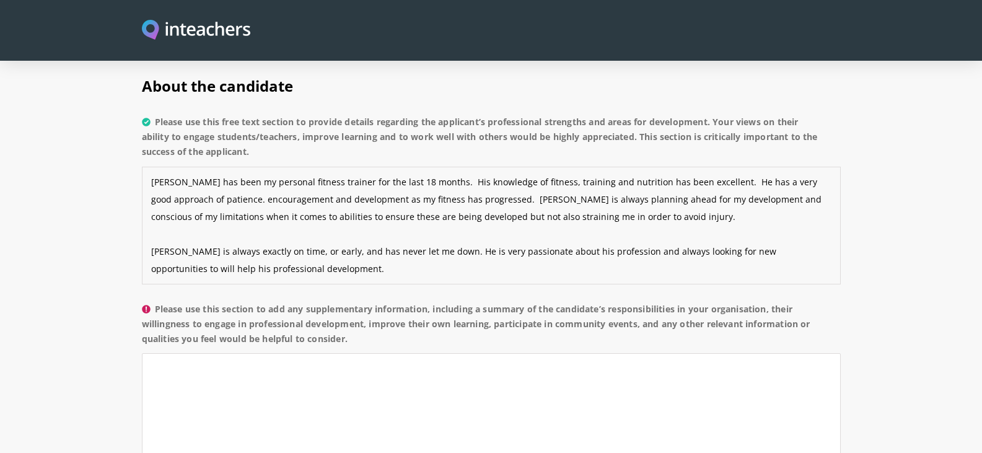
drag, startPoint x: 286, startPoint y: 230, endPoint x: 148, endPoint y: 227, distance: 138.2
click at [144, 226] on textarea "[PERSON_NAME] has been my personal fitness trainer for the last 18 months. His …" at bounding box center [491, 226] width 699 height 118
drag, startPoint x: 151, startPoint y: 216, endPoint x: 289, endPoint y: 240, distance: 140.3
click at [289, 240] on textarea "[PERSON_NAME] has been my personal fitness trainer for the last 18 months. His …" at bounding box center [491, 226] width 699 height 118
type textarea "[PERSON_NAME] has been my personal fitness trainer for the last 18 months. His …"
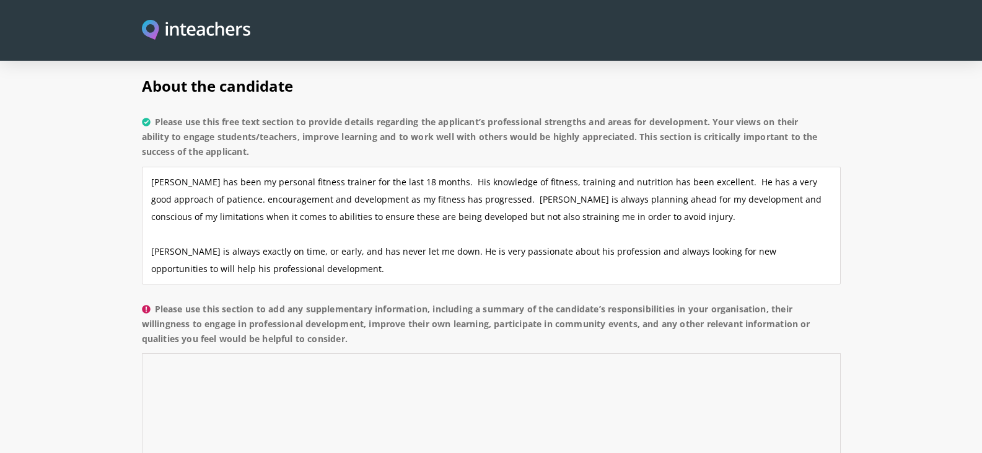
click at [235, 353] on textarea "Please use this section to add any supplementary information, including a summa…" at bounding box center [491, 412] width 699 height 118
paste textarea "[PERSON_NAME] is always exactly on time, or early, and has never let me down. H…"
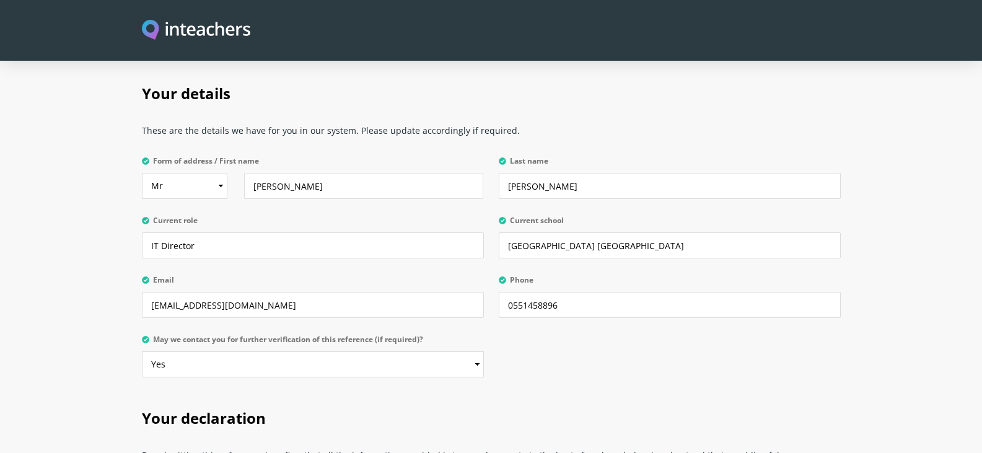
scroll to position [3137, 0]
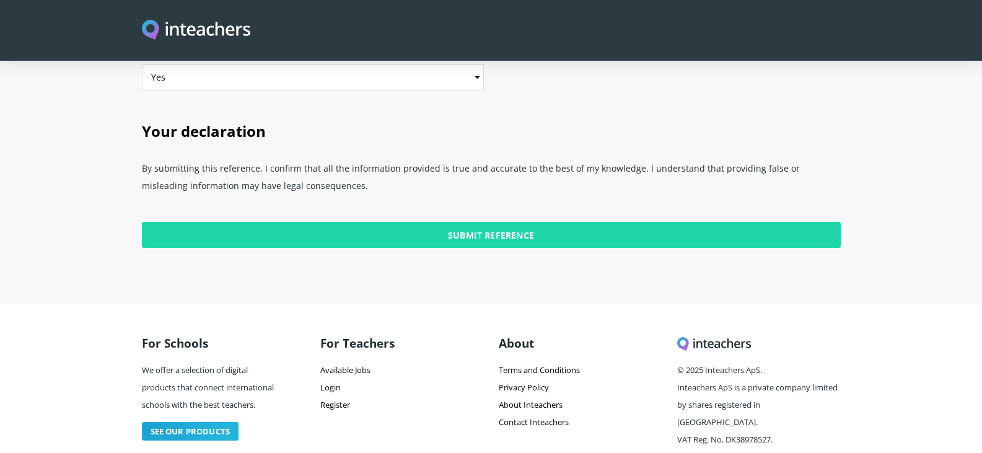
type textarea "[PERSON_NAME] is always exactly on time, or early, and has never let me down. H…"
click at [446, 222] on input "Submit Reference" at bounding box center [491, 235] width 699 height 26
